Goal: Task Accomplishment & Management: Manage account settings

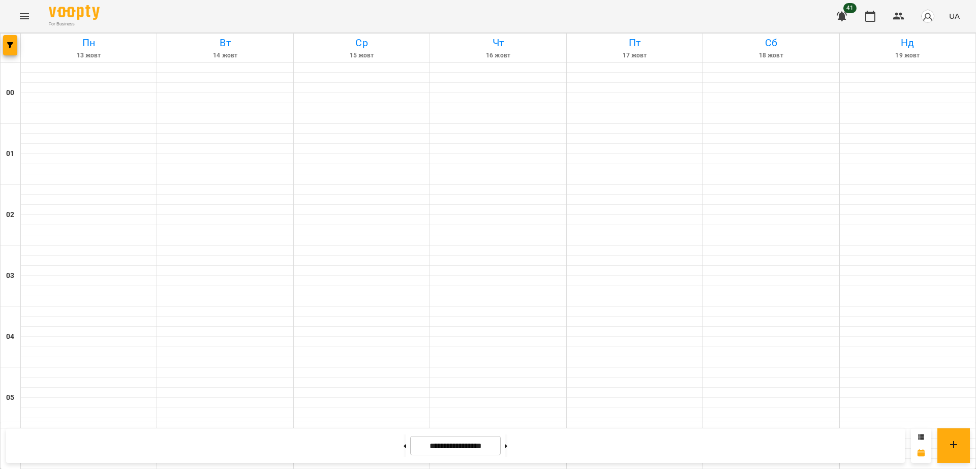
scroll to position [1002, 0]
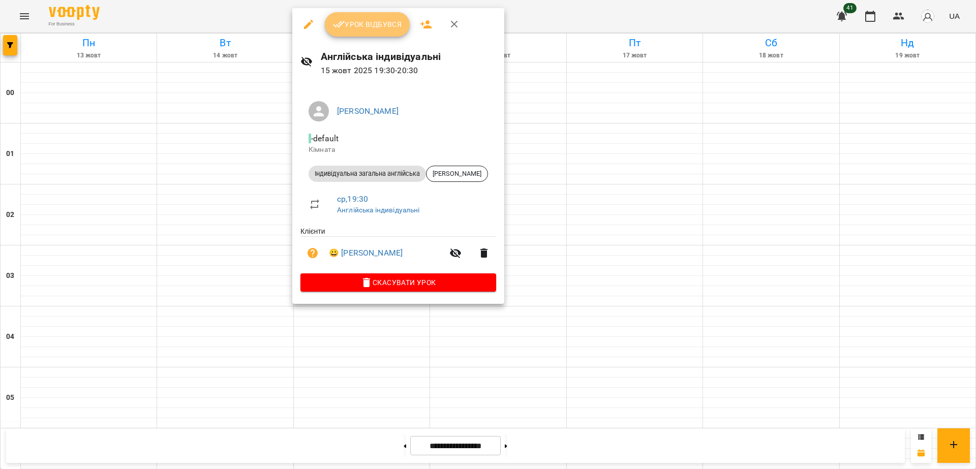
click at [371, 23] on span "Урок відбувся" at bounding box center [367, 24] width 69 height 12
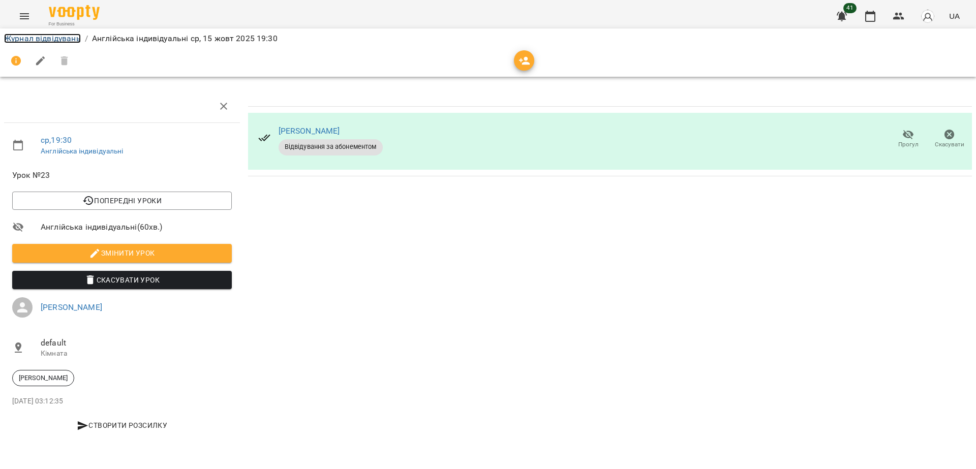
click at [49, 35] on link "Журнал відвідувань" at bounding box center [42, 39] width 77 height 10
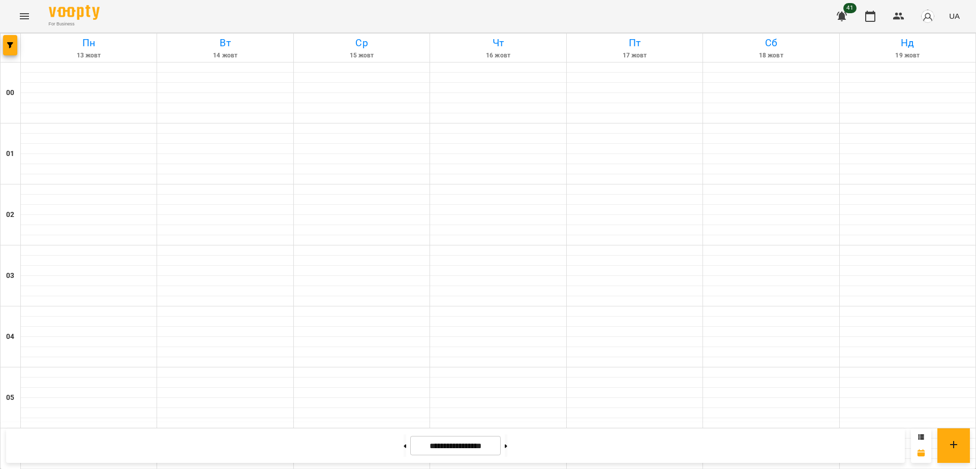
scroll to position [983, 0]
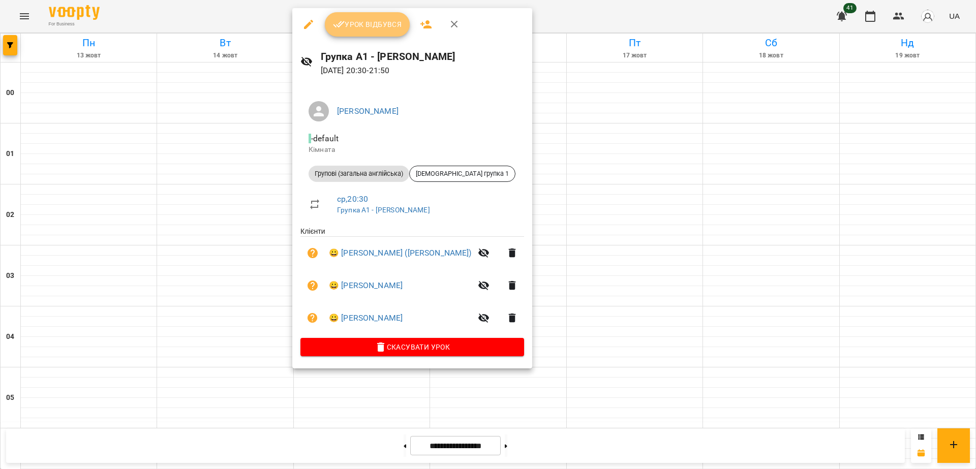
click at [353, 13] on button "Урок відбувся" at bounding box center [367, 24] width 85 height 24
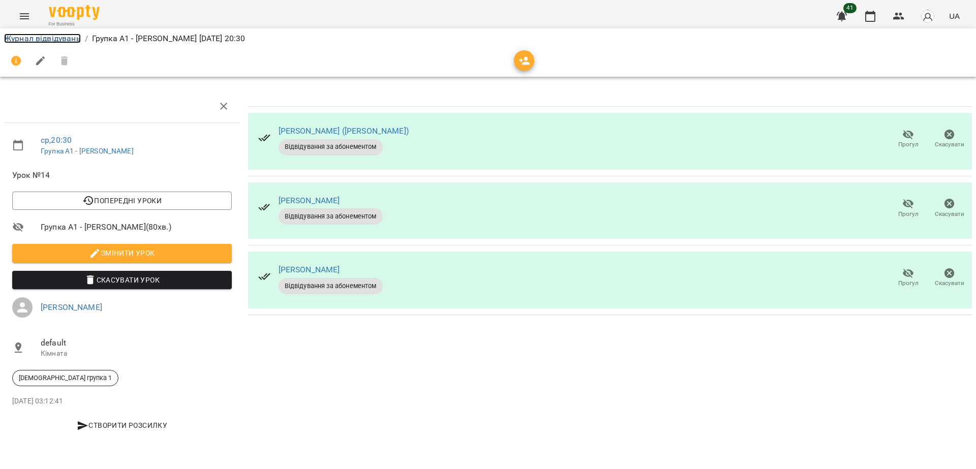
click at [66, 39] on link "Журнал відвідувань" at bounding box center [42, 39] width 77 height 10
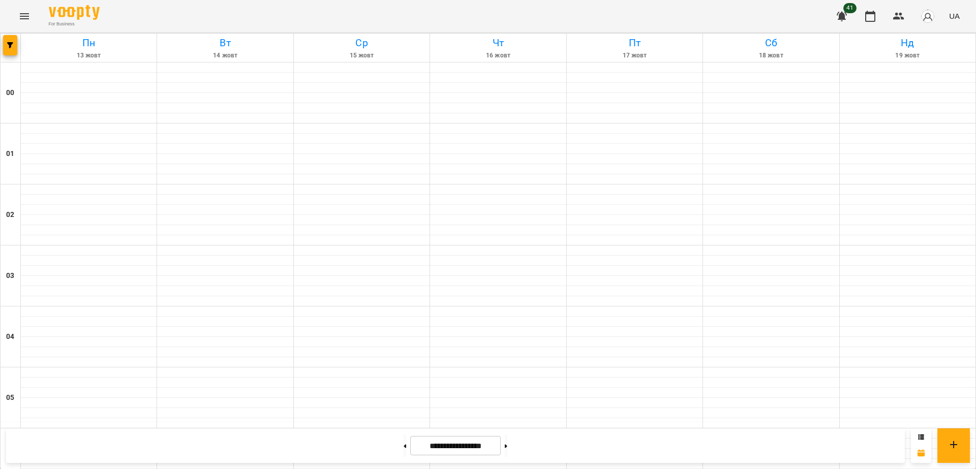
scroll to position [1002, 0]
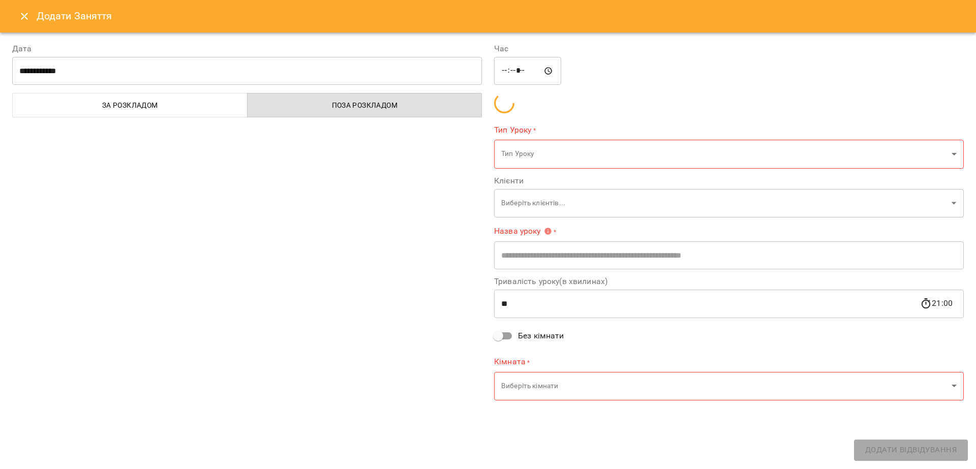
type input "**********"
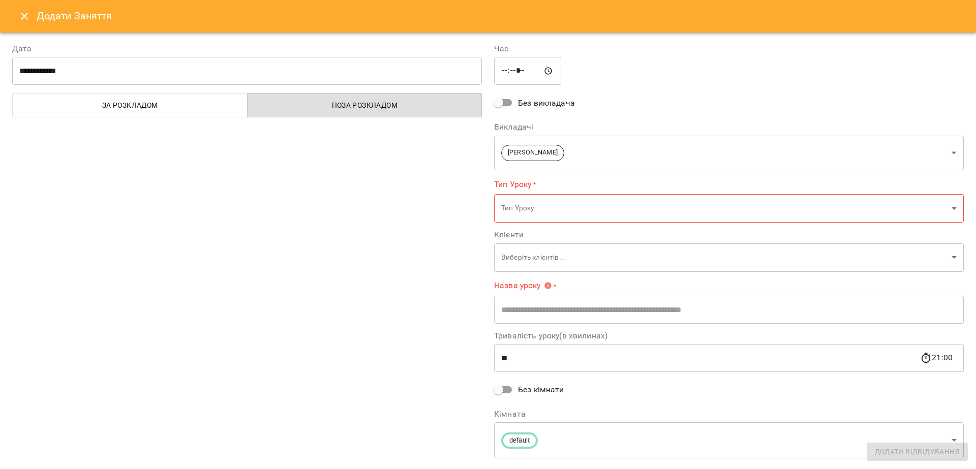
scroll to position [24, 0]
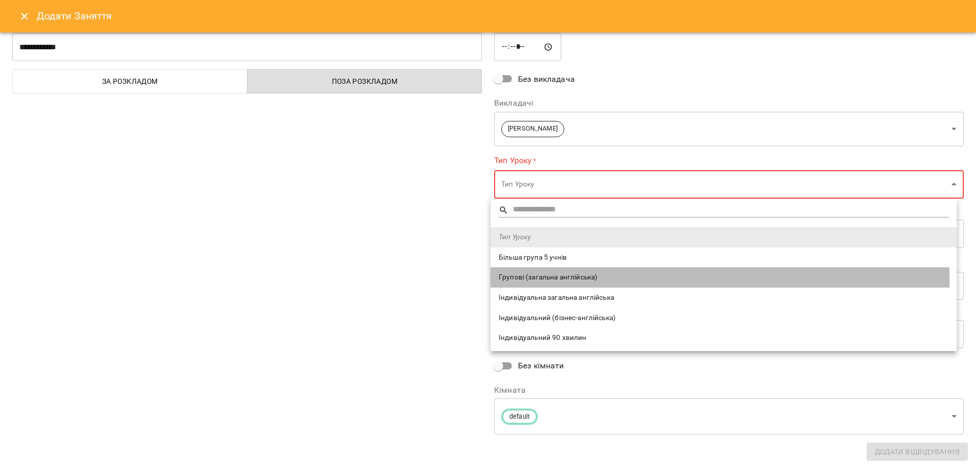
click at [599, 278] on span "Групові (загальна англійська)" at bounding box center [724, 277] width 450 height 10
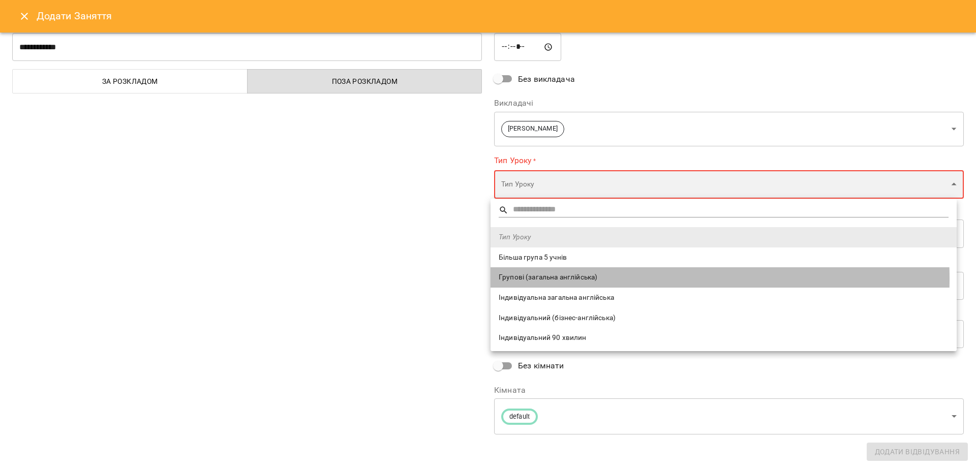
type input "**********"
type input "**"
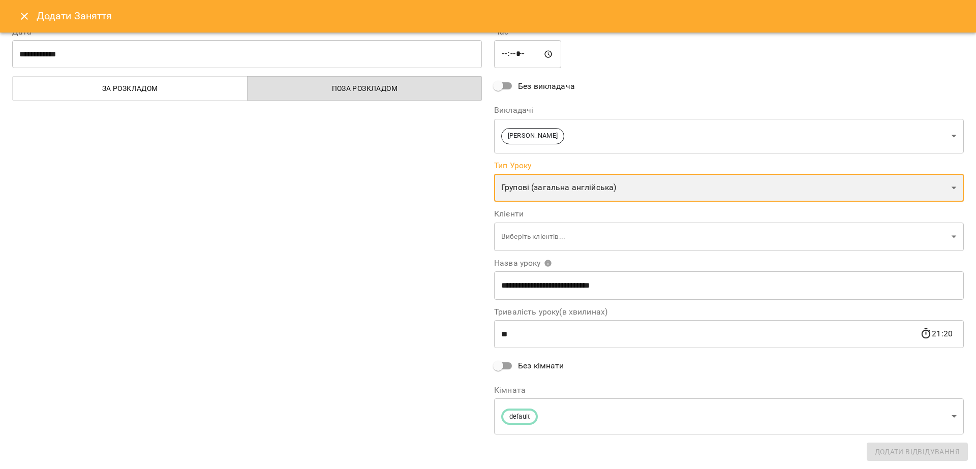
scroll to position [17, 0]
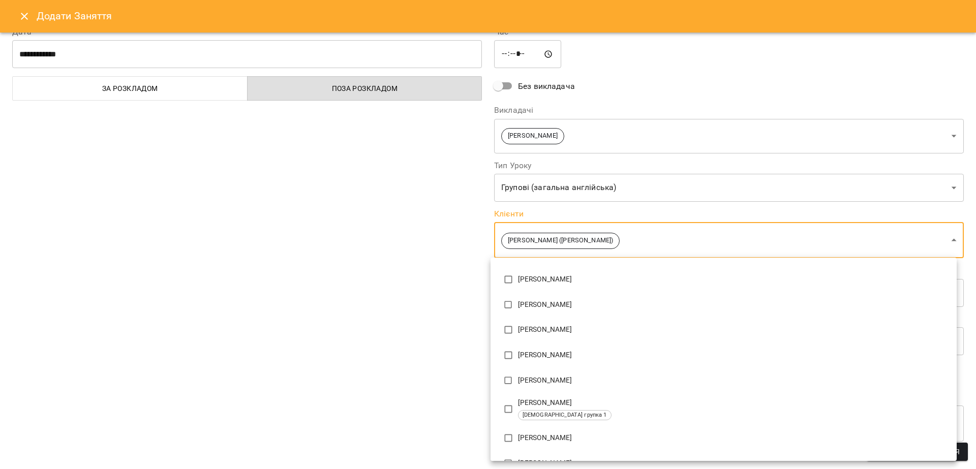
scroll to position [163, 0]
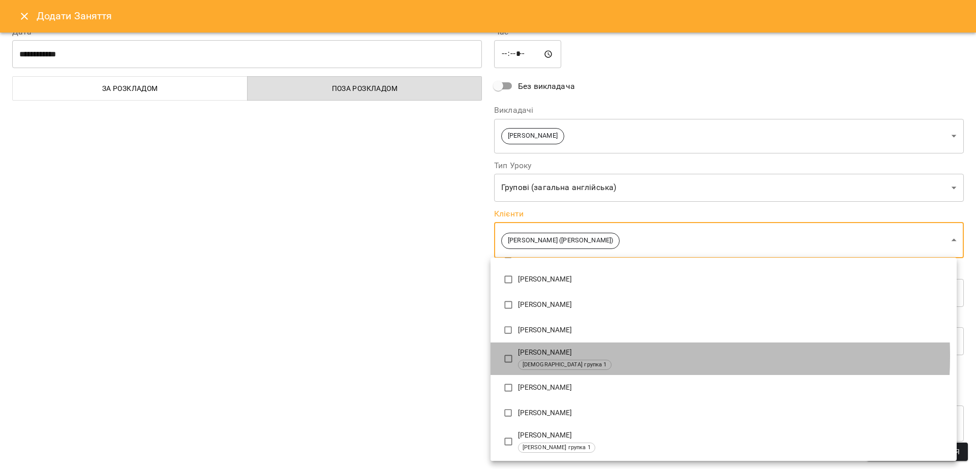
click at [584, 356] on p "[PERSON_NAME]" at bounding box center [733, 353] width 430 height 10
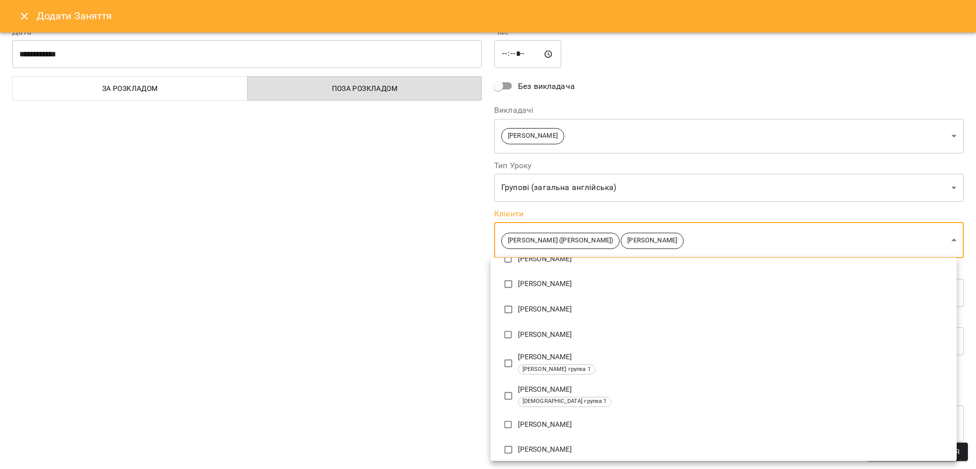
scroll to position [272, 0]
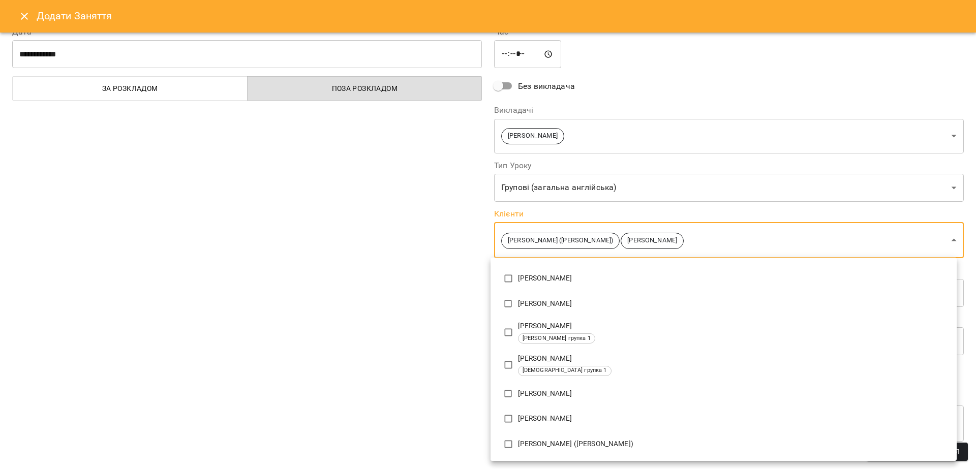
click at [570, 366] on div "[DEMOGRAPHIC_DATA] групка 1" at bounding box center [733, 371] width 430 height 10
type input "**********"
click at [389, 351] on div at bounding box center [488, 234] width 976 height 469
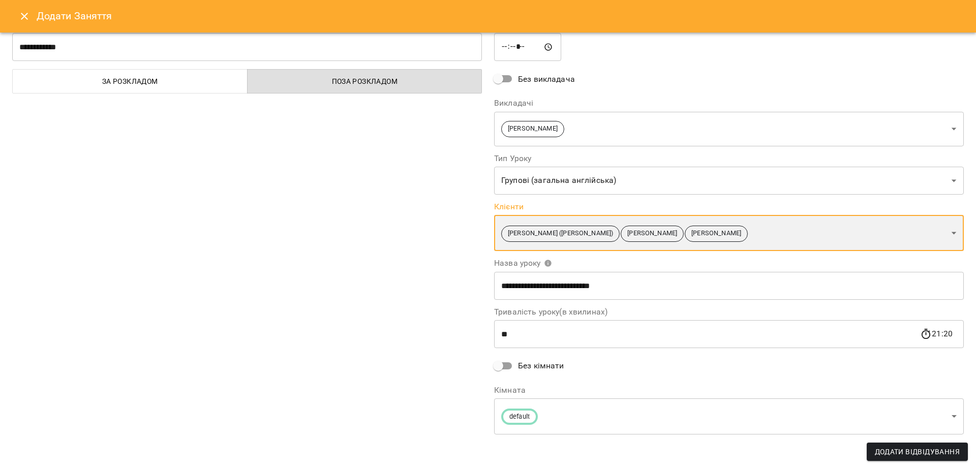
scroll to position [0, 0]
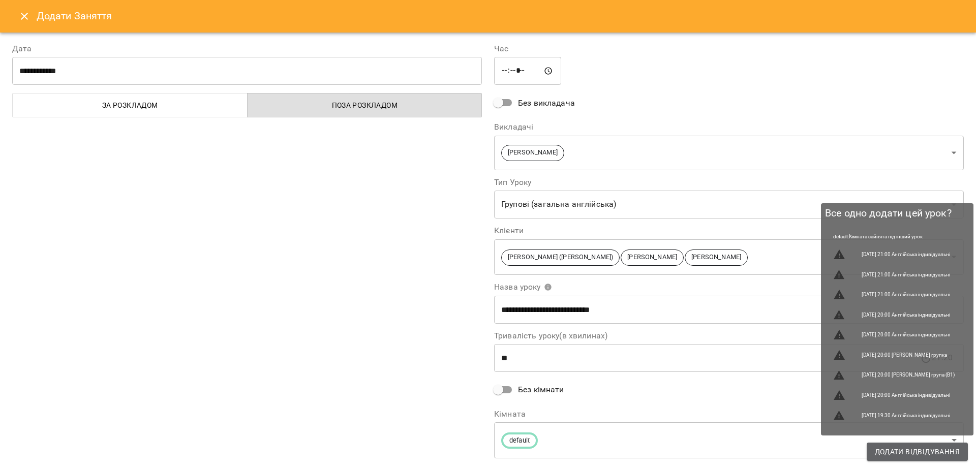
click at [926, 446] on span "Додати Відвідування" at bounding box center [917, 452] width 85 height 12
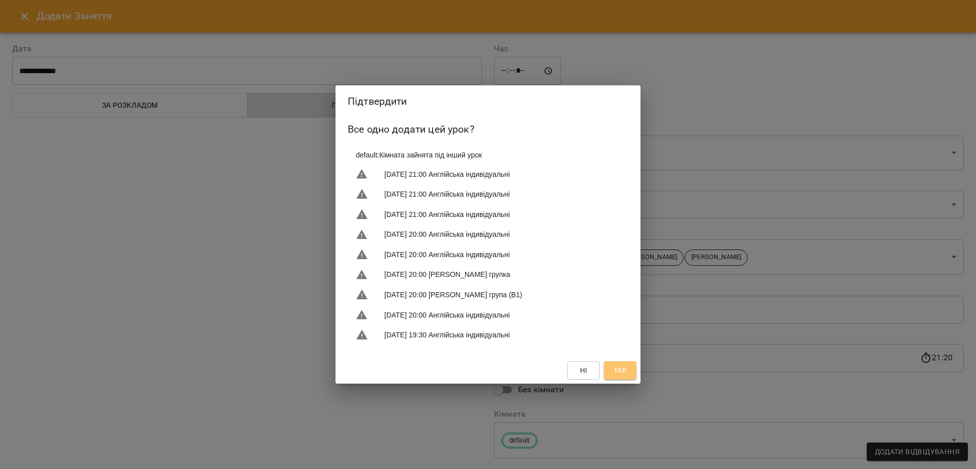
click at [621, 370] on span "Так" at bounding box center [619, 370] width 13 height 12
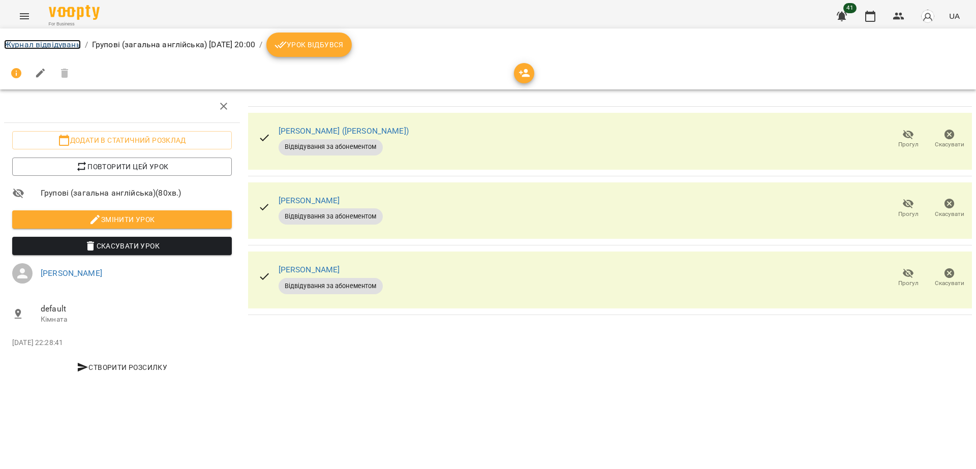
click at [60, 45] on link "Журнал відвідувань" at bounding box center [42, 45] width 77 height 10
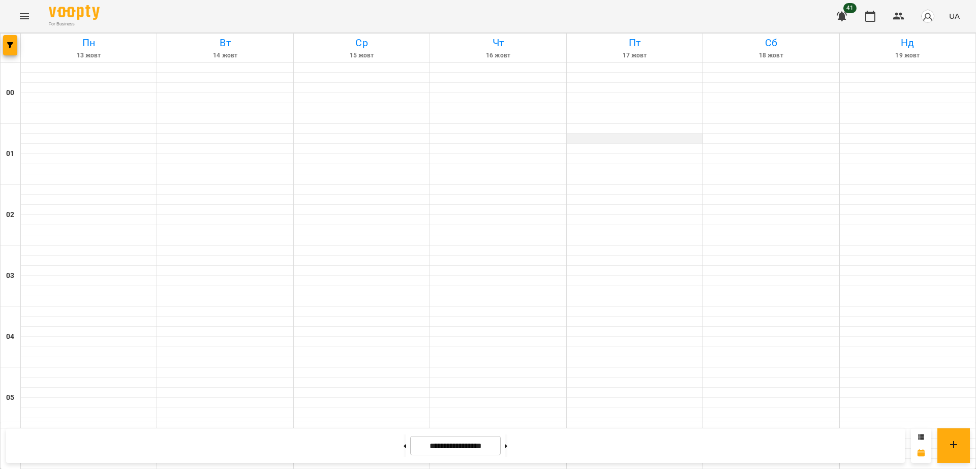
scroll to position [1015, 0]
